Goal: Transaction & Acquisition: Purchase product/service

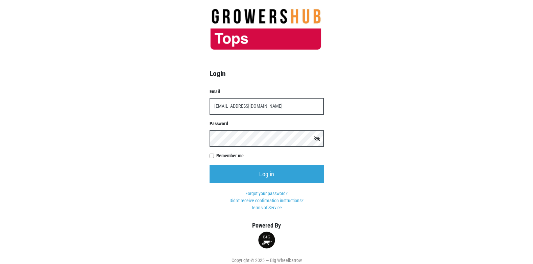
type input "t00358p0@topsmarkets.com"
click at [210, 165] on input "Log in" at bounding box center [267, 174] width 114 height 19
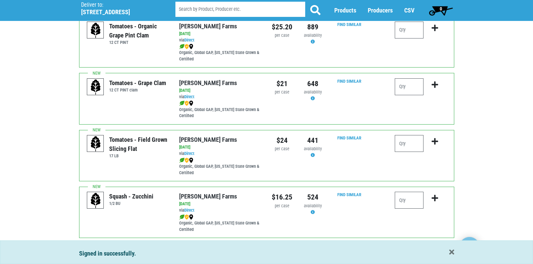
scroll to position [473, 0]
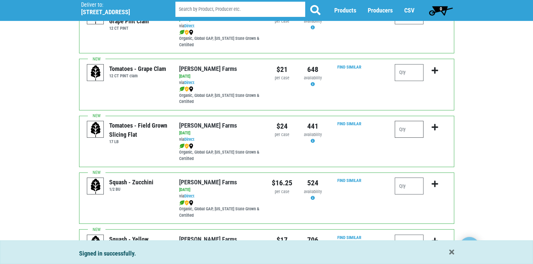
drag, startPoint x: 411, startPoint y: 124, endPoint x: 415, endPoint y: 121, distance: 5.1
click at [414, 122] on input "number" at bounding box center [409, 129] width 29 height 17
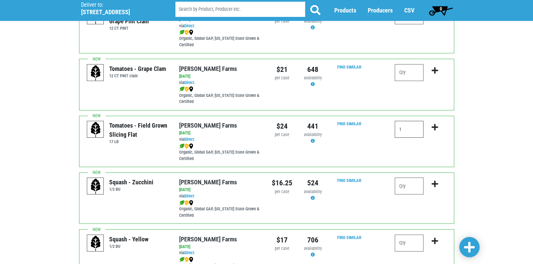
type input "1"
click at [433, 128] on icon "submit" at bounding box center [435, 127] width 6 height 7
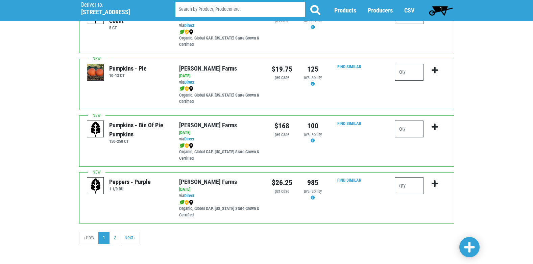
scroll to position [988, 0]
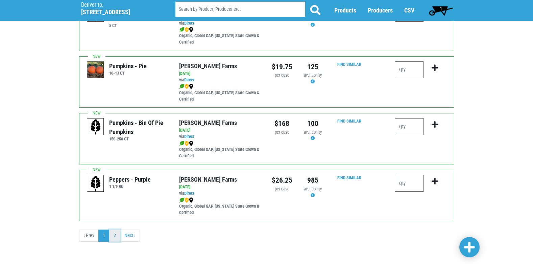
click at [118, 238] on link "2" at bounding box center [114, 236] width 11 height 12
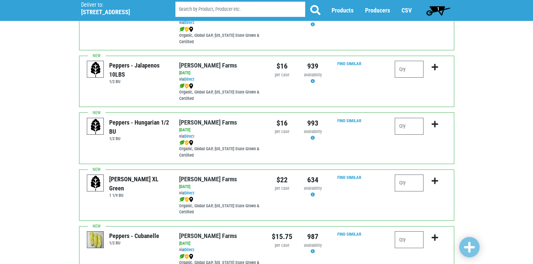
scroll to position [169, 0]
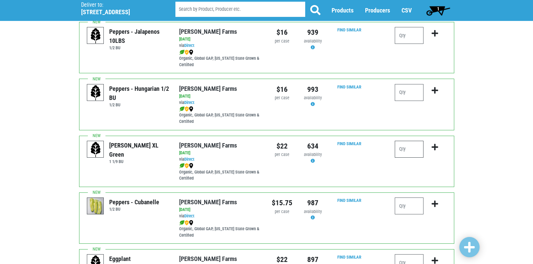
click at [402, 147] on input "number" at bounding box center [409, 149] width 29 height 17
type input "2"
click at [435, 148] on icon "submit" at bounding box center [435, 147] width 6 height 7
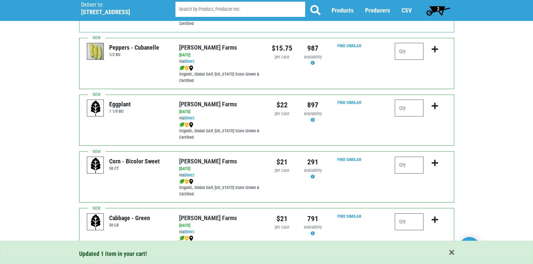
scroll to position [338, 0]
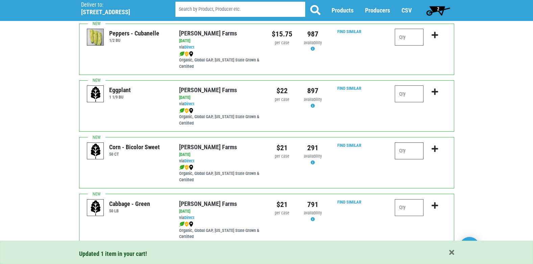
click at [402, 150] on input "number" at bounding box center [409, 151] width 29 height 17
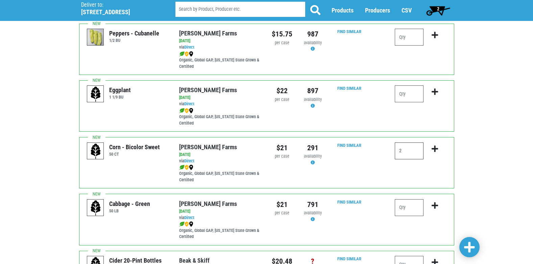
type input "2"
click at [436, 149] on icon "submit" at bounding box center [435, 148] width 6 height 7
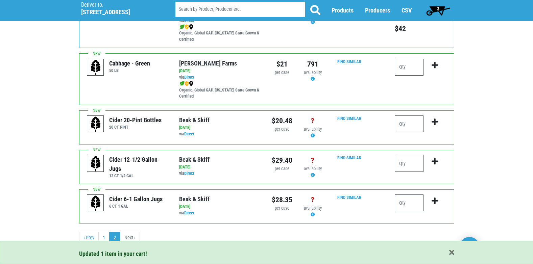
scroll to position [481, 0]
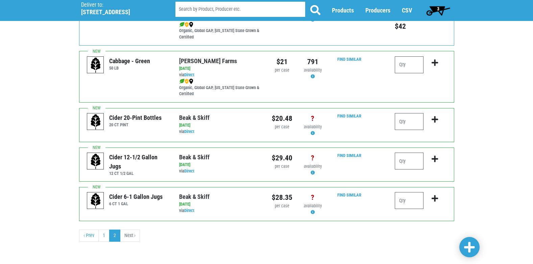
click at [439, 9] on span "3" at bounding box center [438, 11] width 30 height 14
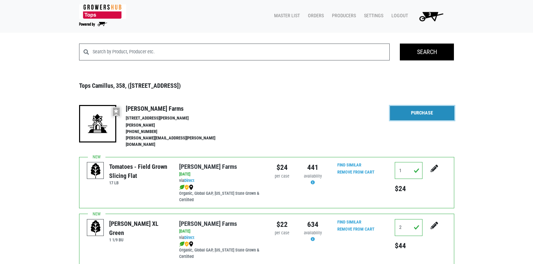
click at [411, 115] on link "Purchase" at bounding box center [422, 113] width 64 height 14
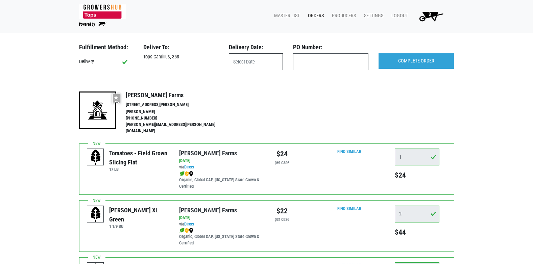
click at [255, 56] on input "text" at bounding box center [256, 61] width 54 height 17
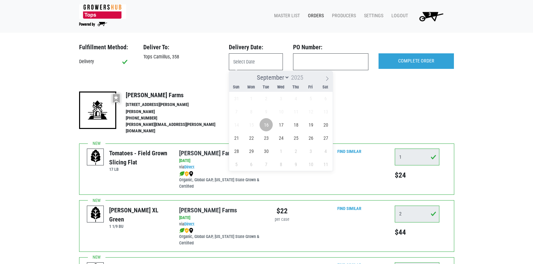
click at [264, 126] on span "16" at bounding box center [266, 124] width 13 height 13
type input "[DATE]"
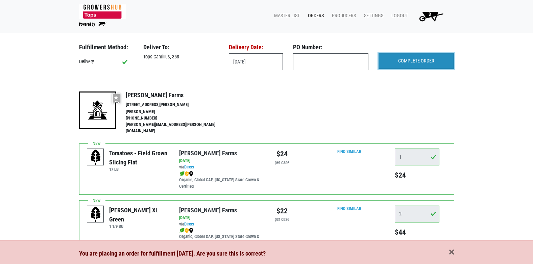
click at [415, 65] on input "COMPLETE ORDER" at bounding box center [416, 61] width 75 height 16
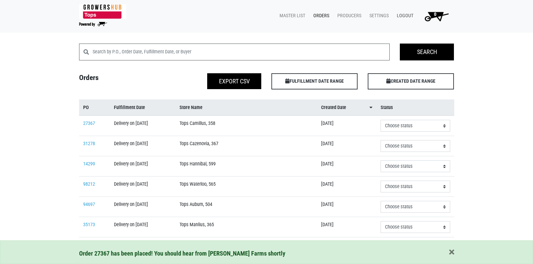
click at [400, 14] on link "Logout" at bounding box center [403, 15] width 25 height 13
